Goal: Task Accomplishment & Management: Manage account settings

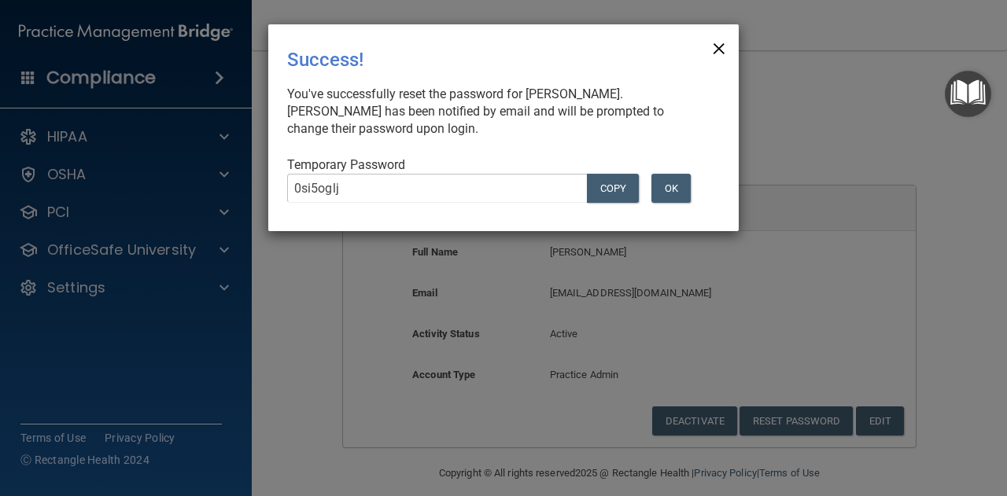
click at [714, 47] on span "×" at bounding box center [719, 46] width 14 height 31
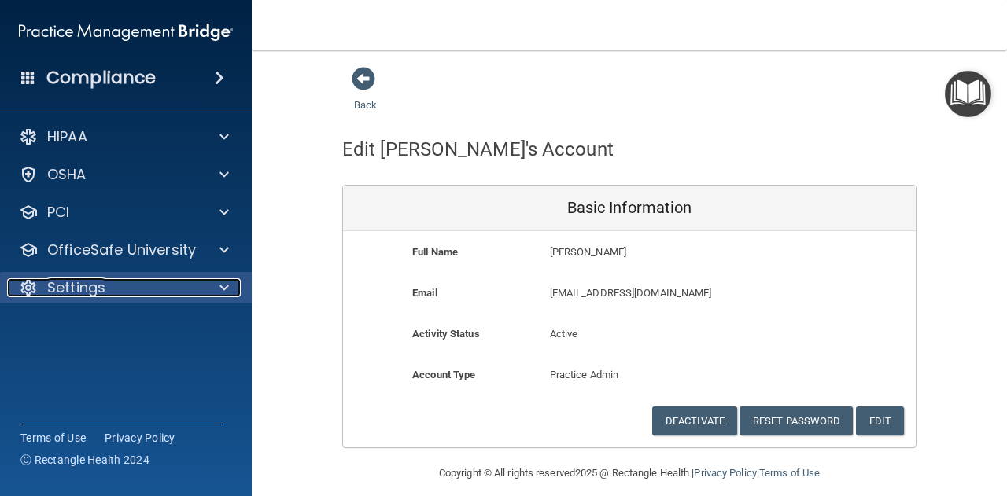
click at [107, 292] on div "Settings" at bounding box center [104, 287] width 195 height 19
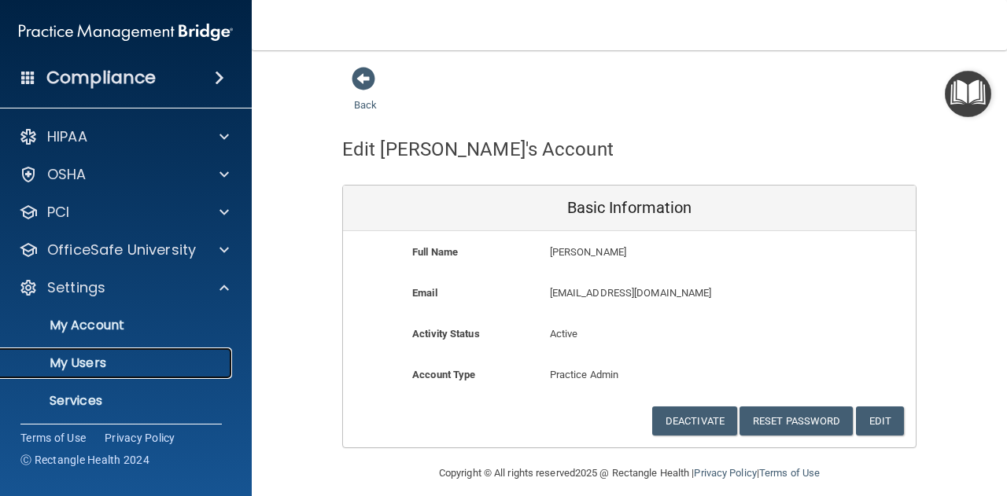
click at [129, 372] on link "My Users" at bounding box center [108, 363] width 248 height 31
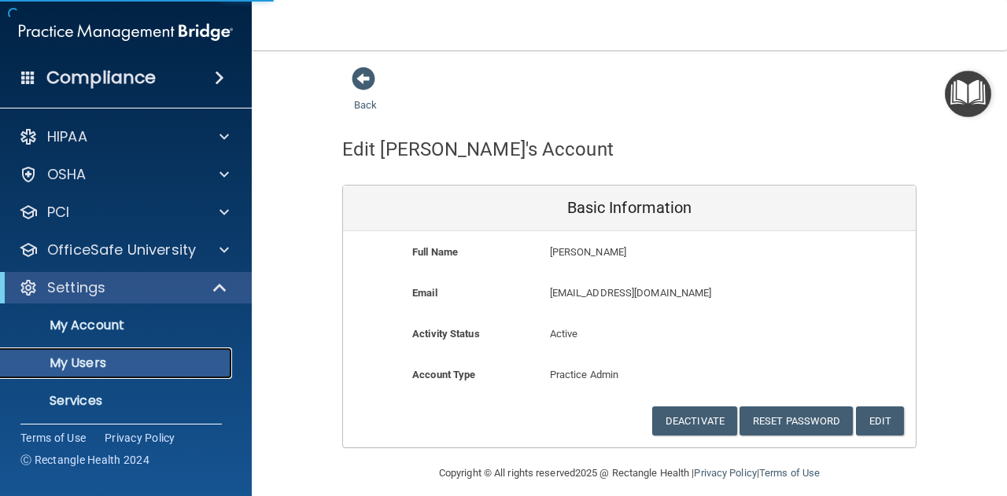
select select "20"
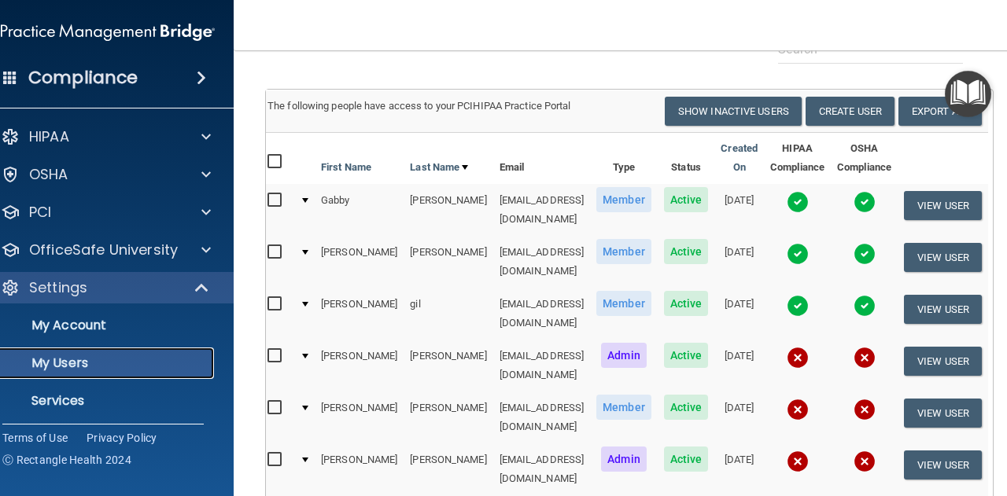
scroll to position [0, 5]
click at [809, 197] on img at bounding box center [798, 202] width 22 height 22
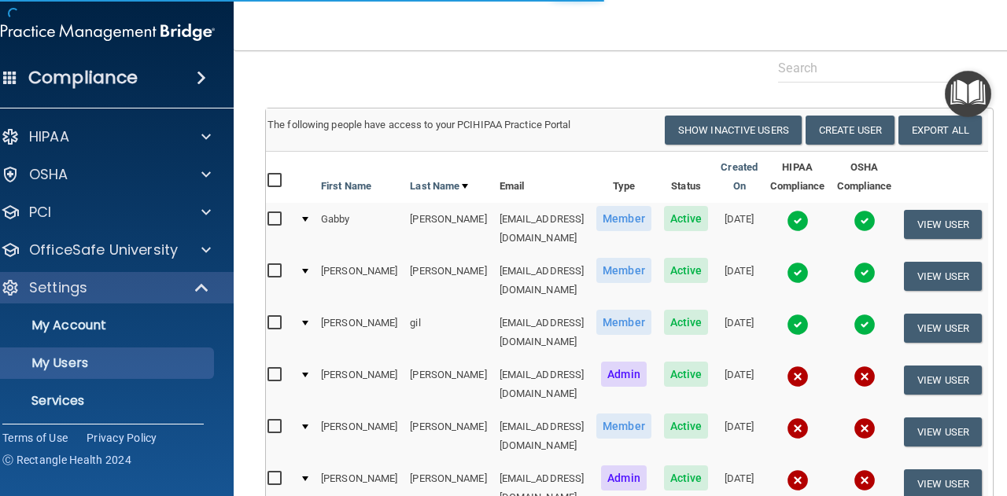
click at [809, 215] on img at bounding box center [798, 221] width 22 height 22
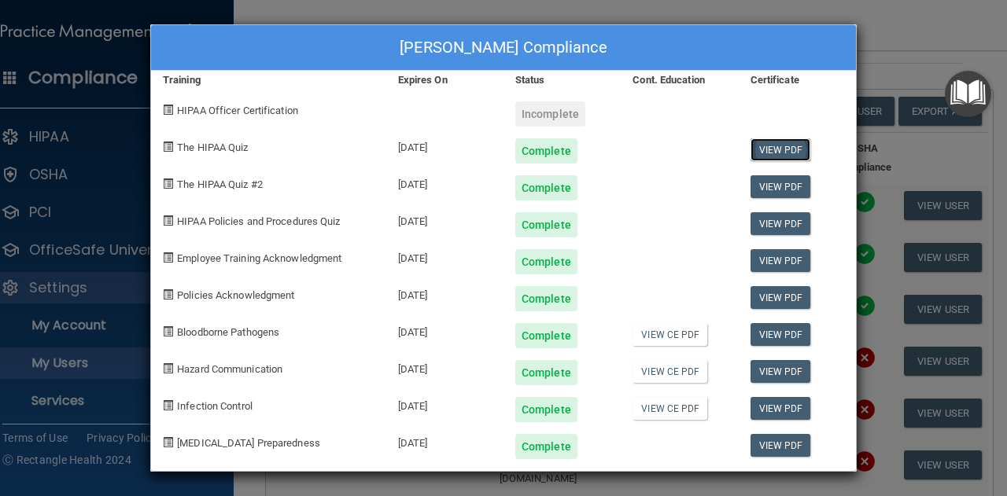
click at [774, 154] on link "View PDF" at bounding box center [780, 149] width 61 height 23
click at [893, 68] on div "[PERSON_NAME] Compliance Training Expires On Status Cont. Education Certificate…" at bounding box center [503, 248] width 1007 height 496
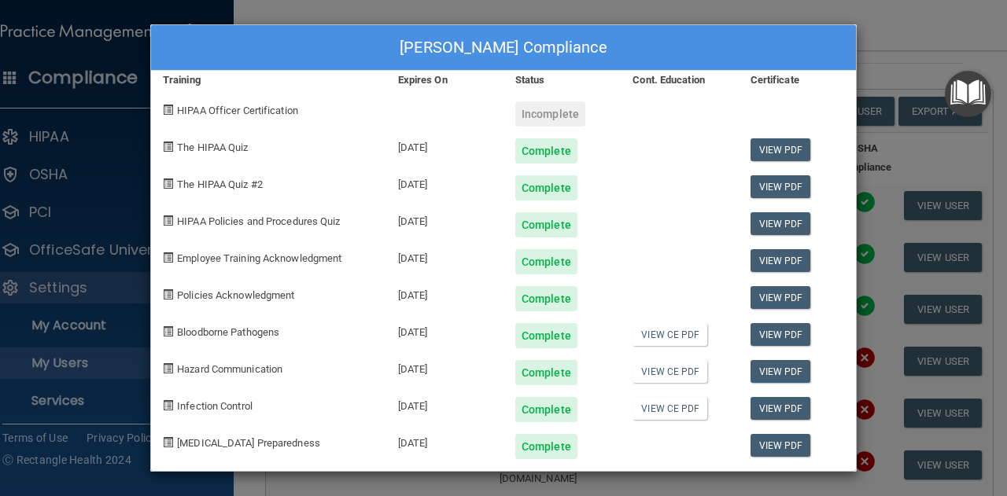
click at [904, 30] on div "[PERSON_NAME] Compliance Training Expires On Status Cont. Education Certificate…" at bounding box center [503, 248] width 1007 height 496
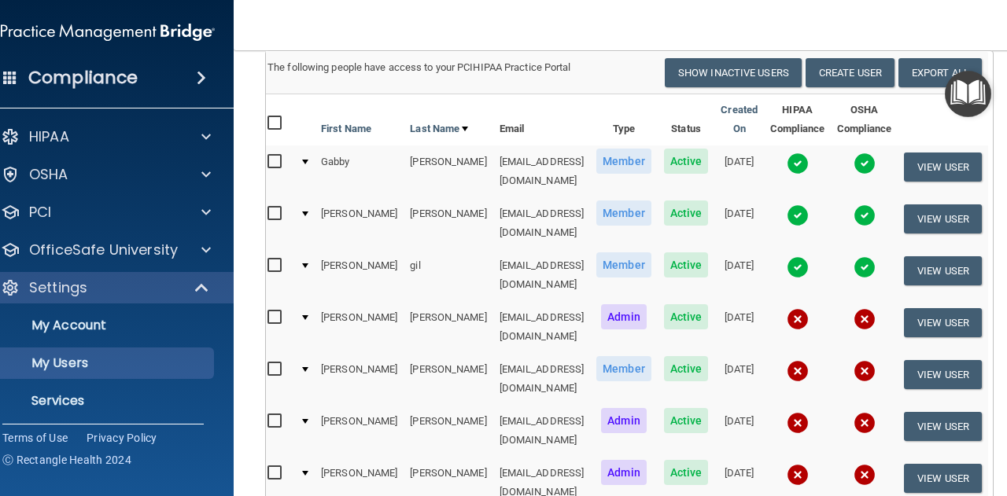
scroll to position [121, 0]
